Goal: Task Accomplishment & Management: Complete application form

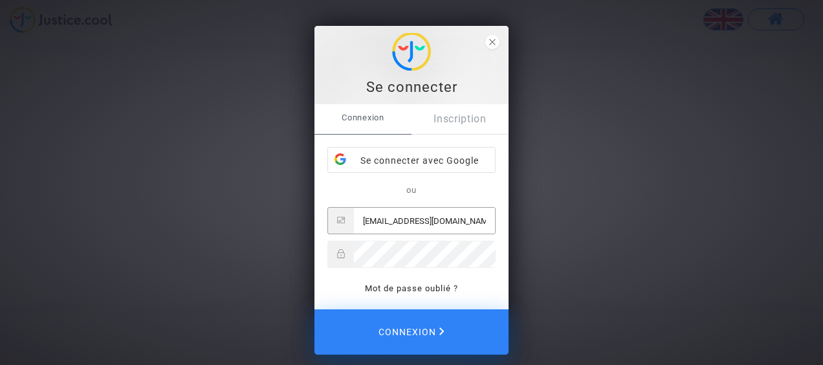
type input "[EMAIL_ADDRESS][DOMAIN_NAME]"
click at [314, 309] on button "Connexion" at bounding box center [411, 331] width 194 height 45
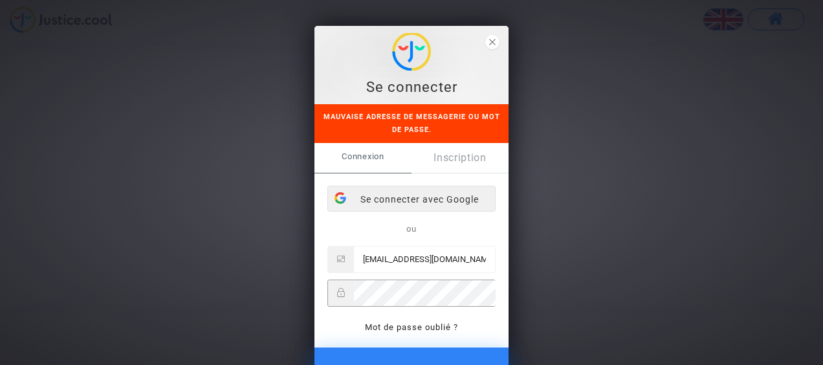
click at [409, 202] on div "Se connecter avec Google" at bounding box center [411, 199] width 167 height 26
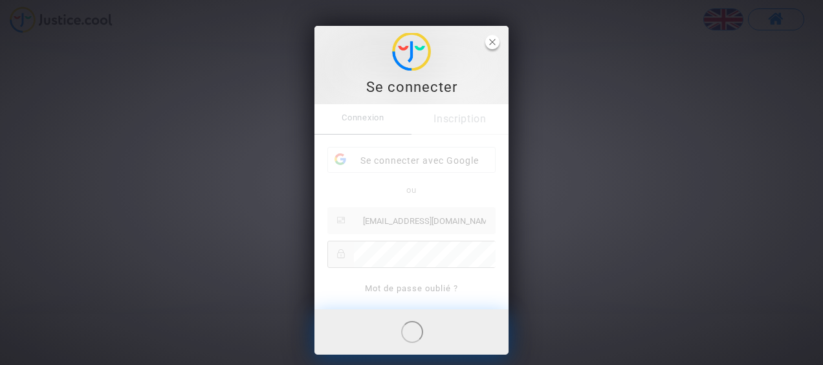
click at [489, 39] on icon "close" at bounding box center [492, 42] width 6 height 6
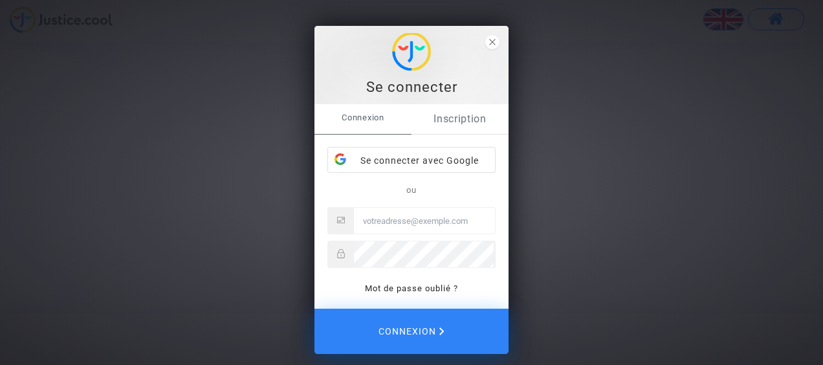
click at [448, 119] on link "Inscription" at bounding box center [459, 119] width 97 height 30
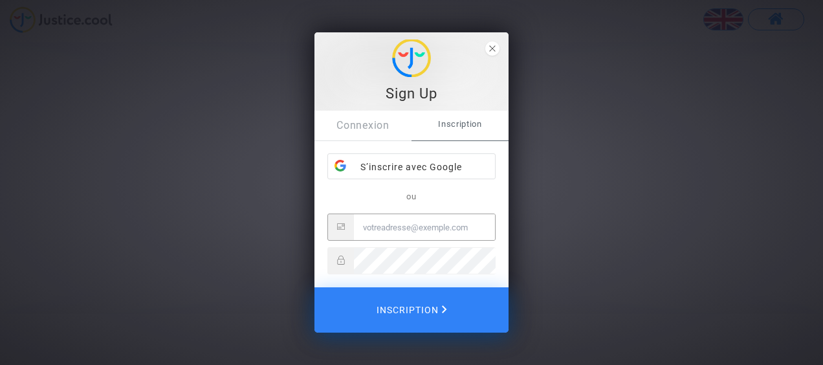
click at [409, 230] on input "Email" at bounding box center [424, 227] width 141 height 26
type input "[EMAIL_ADDRESS][DOMAIN_NAME]"
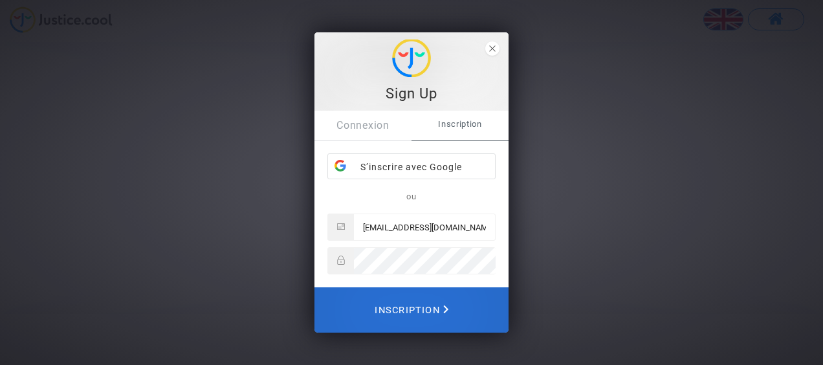
click at [421, 317] on span "Inscription" at bounding box center [412, 310] width 74 height 28
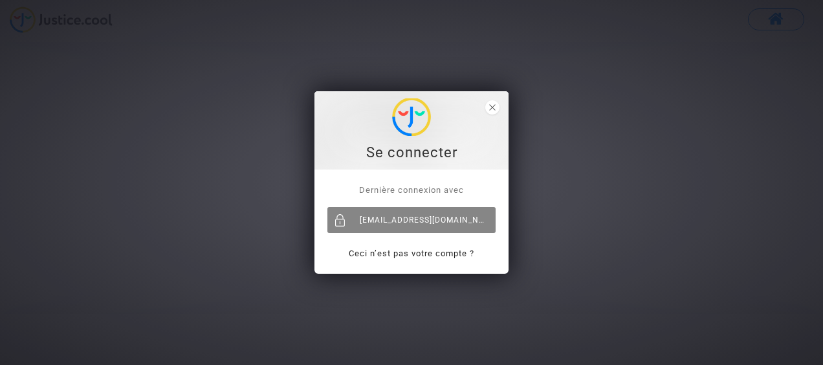
click at [426, 220] on div "[EMAIL_ADDRESS][DOMAIN_NAME]" at bounding box center [411, 220] width 168 height 26
